Goal: Task Accomplishment & Management: Complete application form

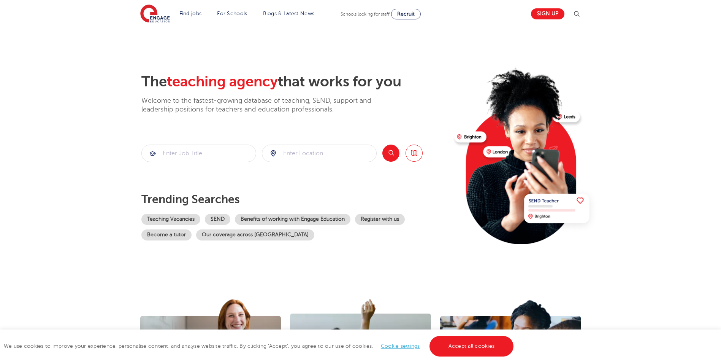
click at [476, 349] on link "Accept all cookies" at bounding box center [472, 346] width 84 height 21
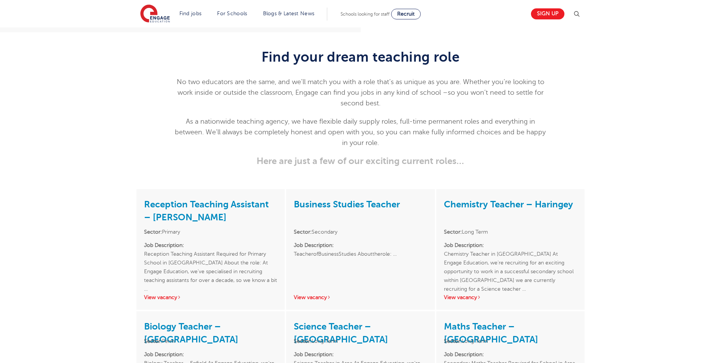
scroll to position [996, 0]
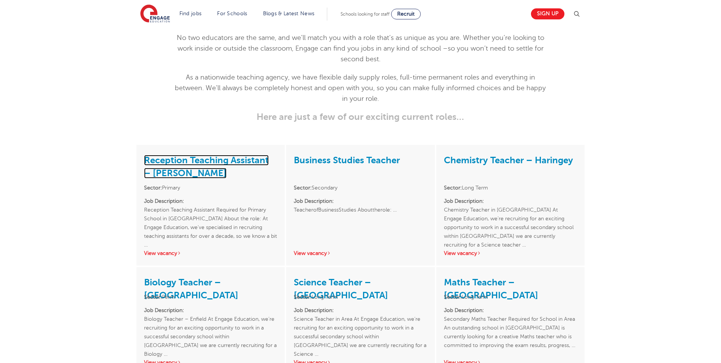
click at [170, 155] on link "Reception Teaching Assistant – [PERSON_NAME]" at bounding box center [206, 167] width 125 height 24
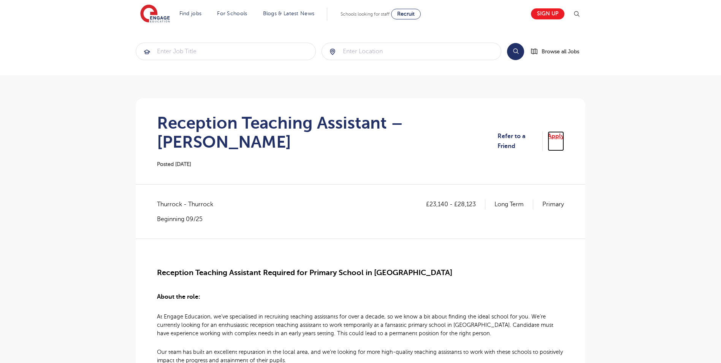
click at [560, 131] on link "Apply" at bounding box center [556, 141] width 16 height 20
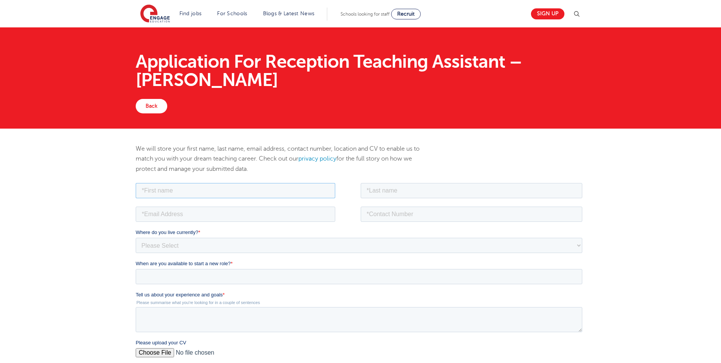
click at [157, 191] on input "text" at bounding box center [236, 190] width 200 height 15
click at [174, 202] on fieldset at bounding box center [361, 193] width 450 height 24
click at [173, 200] on fieldset at bounding box center [361, 193] width 450 height 24
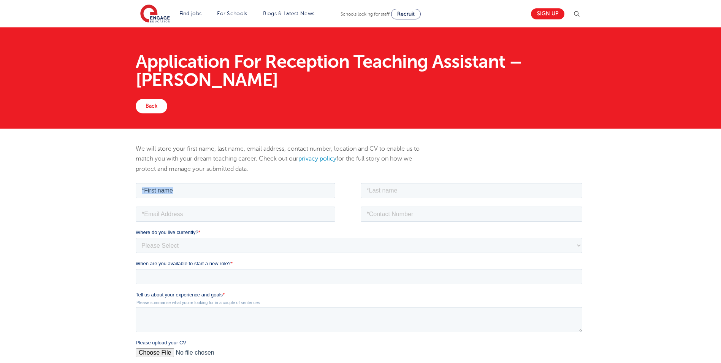
click at [173, 200] on fieldset at bounding box center [361, 193] width 450 height 24
drag, startPoint x: 173, startPoint y: 200, endPoint x: 177, endPoint y: 189, distance: 11.1
click at [176, 190] on input "text" at bounding box center [236, 190] width 200 height 15
click at [181, 188] on input "text" at bounding box center [236, 190] width 200 height 15
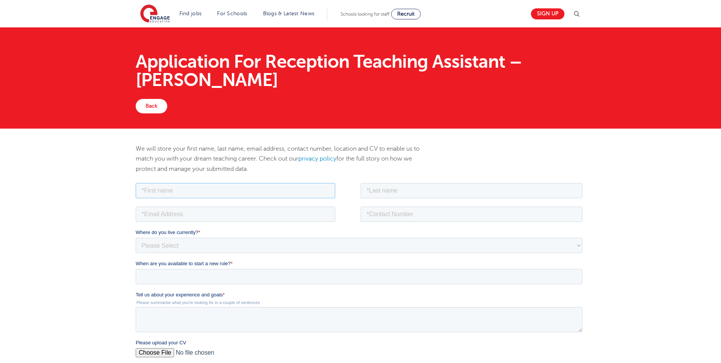
click at [181, 188] on input "text" at bounding box center [236, 190] width 200 height 15
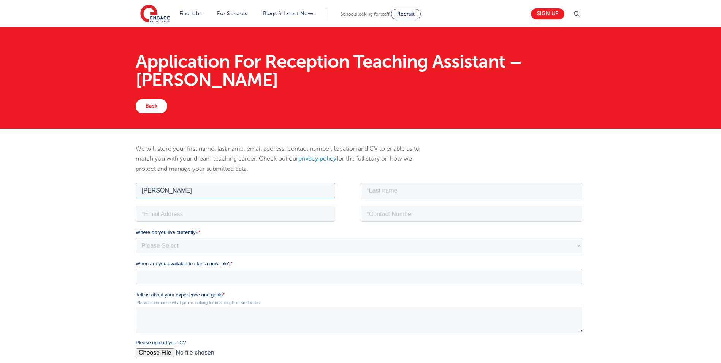
type input "aaron"
click at [387, 189] on input "text" at bounding box center [472, 190] width 222 height 15
type input "ferguson"
click at [173, 213] on input "email" at bounding box center [236, 213] width 200 height 15
type input "alexgood666@yahoo.com"
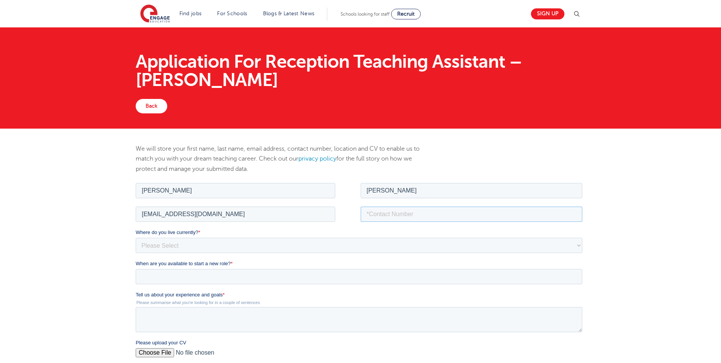
click at [402, 216] on input "tel" at bounding box center [472, 213] width 222 height 15
type input "0757690"
drag, startPoint x: 178, startPoint y: 240, endPoint x: 175, endPoint y: 241, distance: 3.9
click at [178, 240] on select "Please Select UK Canada Ireland Australia New Zealand Europe USA South Africa J…" at bounding box center [359, 244] width 447 height 15
select select "UK"
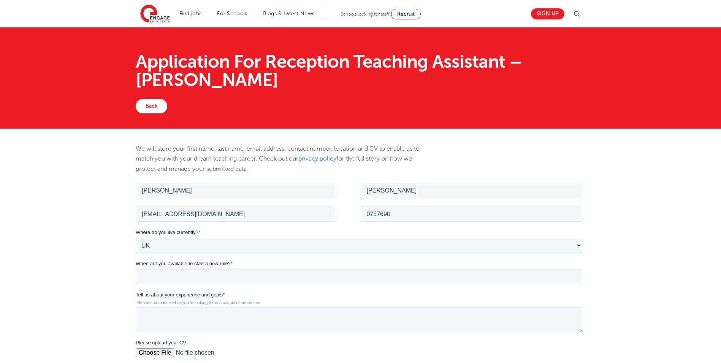
click at [136, 237] on select "Please Select UK Canada Ireland Australia New Zealand Europe USA South Africa J…" at bounding box center [359, 244] width 447 height 15
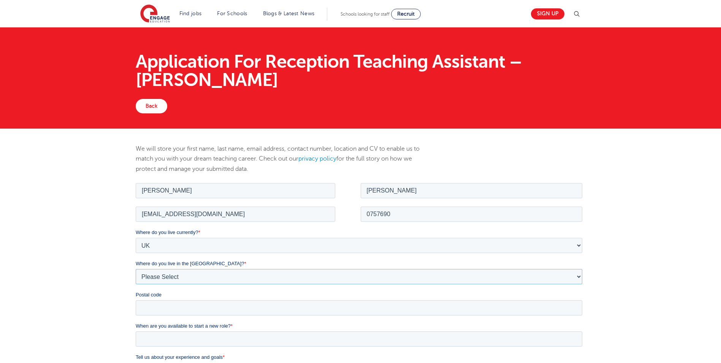
click at [178, 277] on select "Please Select Overseas Barnsley Bedfordshire Berkshire Bournemouth Bracknell Fo…" at bounding box center [359, 275] width 447 height 15
select select "City of London"
click at [136, 268] on select "Please Select Overseas Barnsley Bedfordshire Berkshire Bournemouth Bracknell Fo…" at bounding box center [359, 275] width 447 height 15
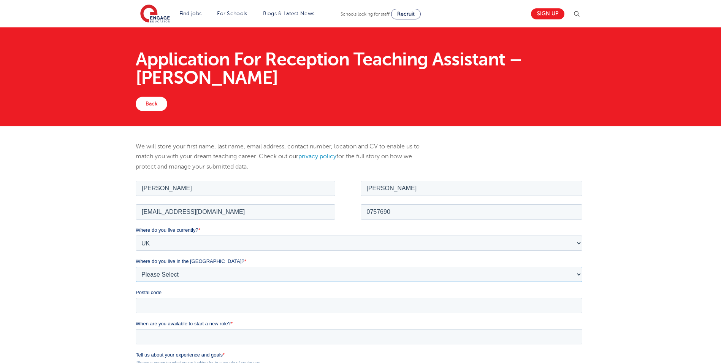
scroll to position [52, 0]
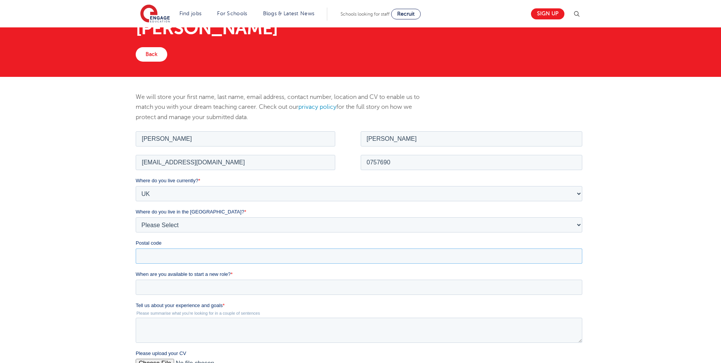
click at [163, 258] on input "Postal code" at bounding box center [359, 255] width 447 height 15
type input "e16 1le"
click at [167, 277] on label "When are you available to start a new role? *" at bounding box center [361, 274] width 450 height 8
click at [167, 279] on input "When are you available to start a new role? *" at bounding box center [359, 286] width 447 height 15
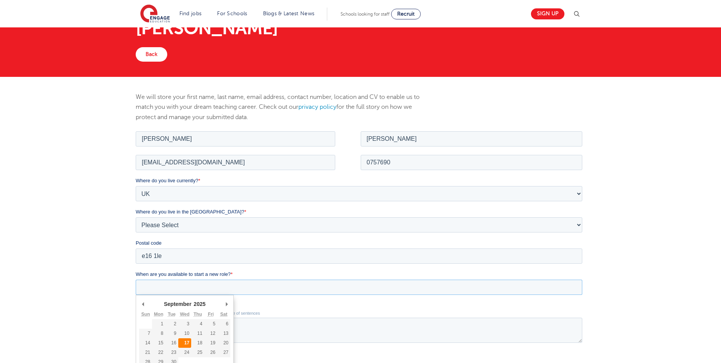
type div "2025-09-17"
type input "2025/09/17"
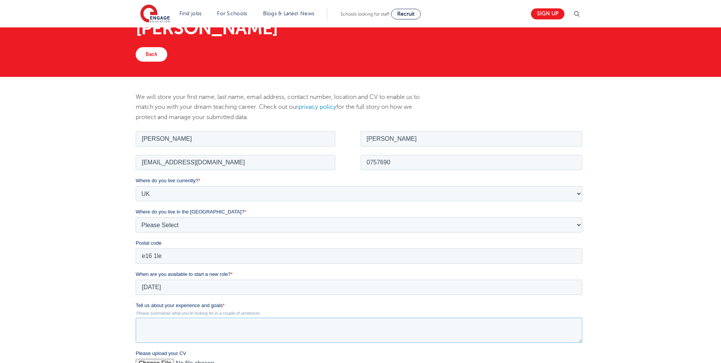
click at [170, 338] on textarea "Tell us about your experience and goals *" at bounding box center [359, 329] width 447 height 25
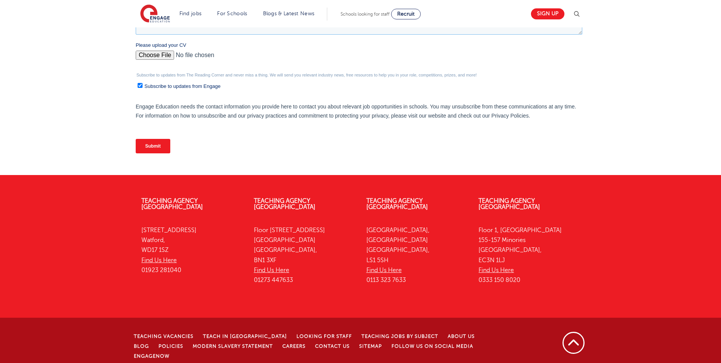
scroll to position [208, 0]
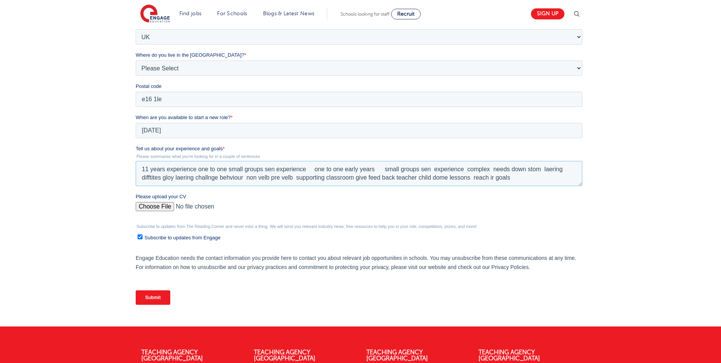
click at [495, 176] on textarea "11 years experience one to one small groups sen experience one to one early yea…" at bounding box center [359, 173] width 447 height 25
type textarea "11 years experience one to one small groups sen experience one to one early yea…"
click at [141, 207] on input "Please upload your CV" at bounding box center [359, 209] width 447 height 15
